Goal: Task Accomplishment & Management: Complete application form

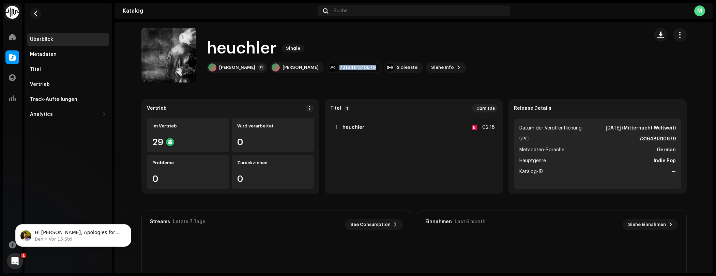
scroll to position [526, 0]
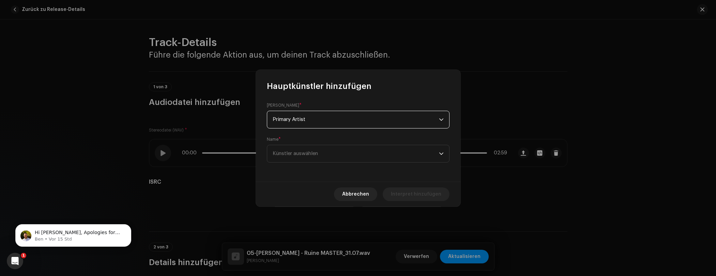
scroll to position [305, 0]
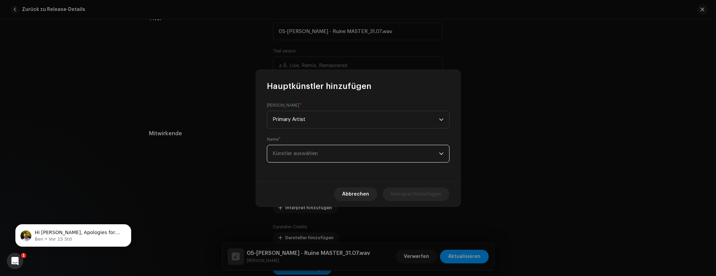
click at [307, 155] on span "Künstler auswählen" at bounding box center [295, 153] width 45 height 5
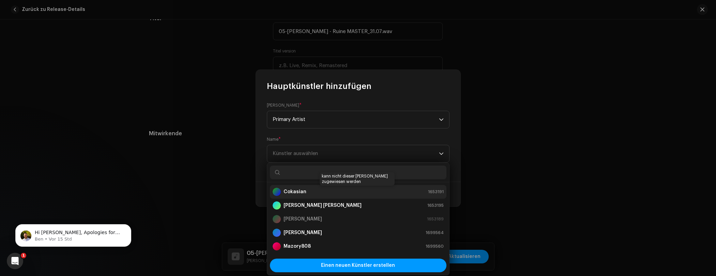
click at [303, 191] on strong "Cokasian" at bounding box center [294, 191] width 23 height 7
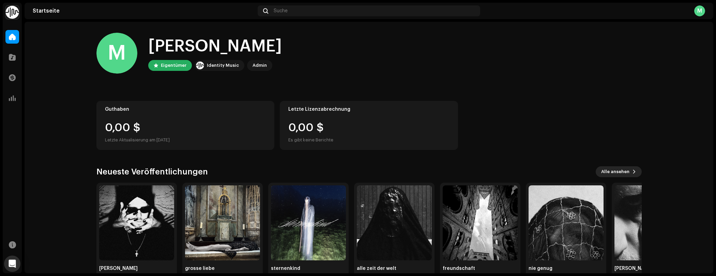
click at [607, 171] on span "Alle ansehen" at bounding box center [615, 172] width 28 height 14
